Goal: Navigation & Orientation: Go to known website

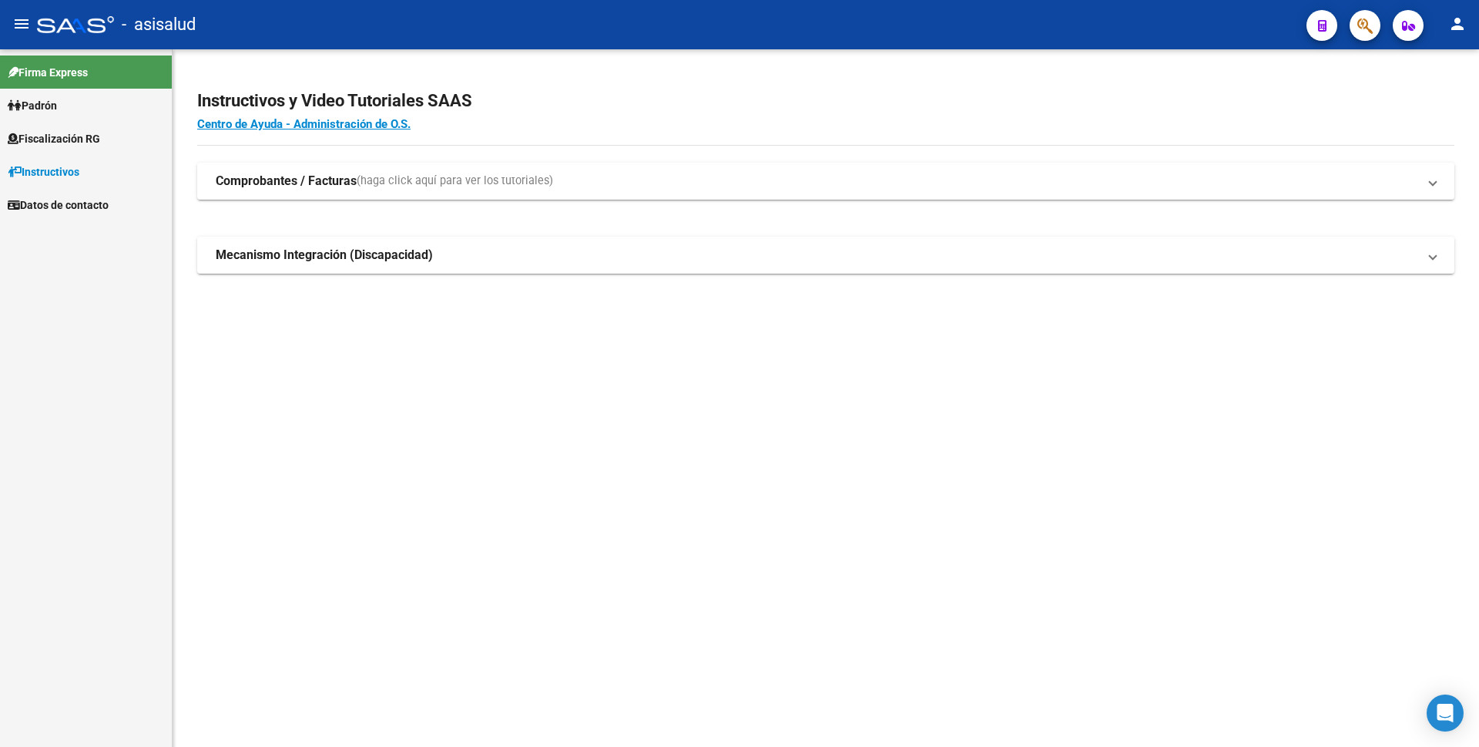
click at [1459, 18] on mat-icon "person" at bounding box center [1458, 24] width 18 height 18
click at [1425, 98] on button "exit_to_app Salir" at bounding box center [1426, 101] width 94 height 37
